Goal: Find specific page/section: Find specific page/section

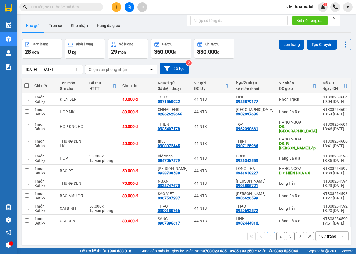
click at [319, 233] on div "10 / trang" at bounding box center [327, 236] width 17 height 6
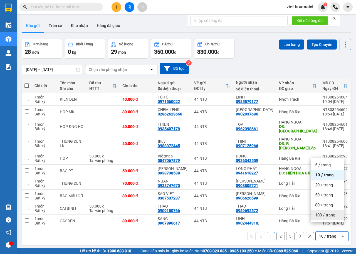
click at [318, 215] on span "100 / trang" at bounding box center [325, 215] width 20 height 6
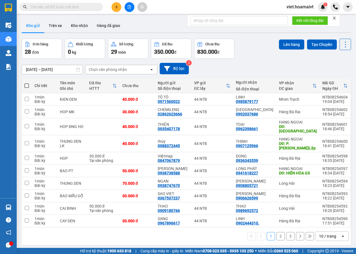
click at [331, 233] on div "10 / trang" at bounding box center [327, 236] width 17 height 6
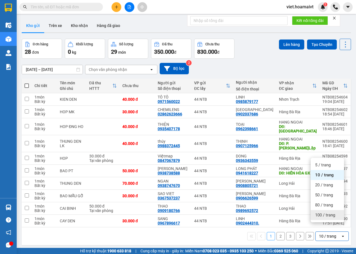
click at [324, 217] on span "100 / trang" at bounding box center [325, 215] width 20 height 6
